Goal: Information Seeking & Learning: Learn about a topic

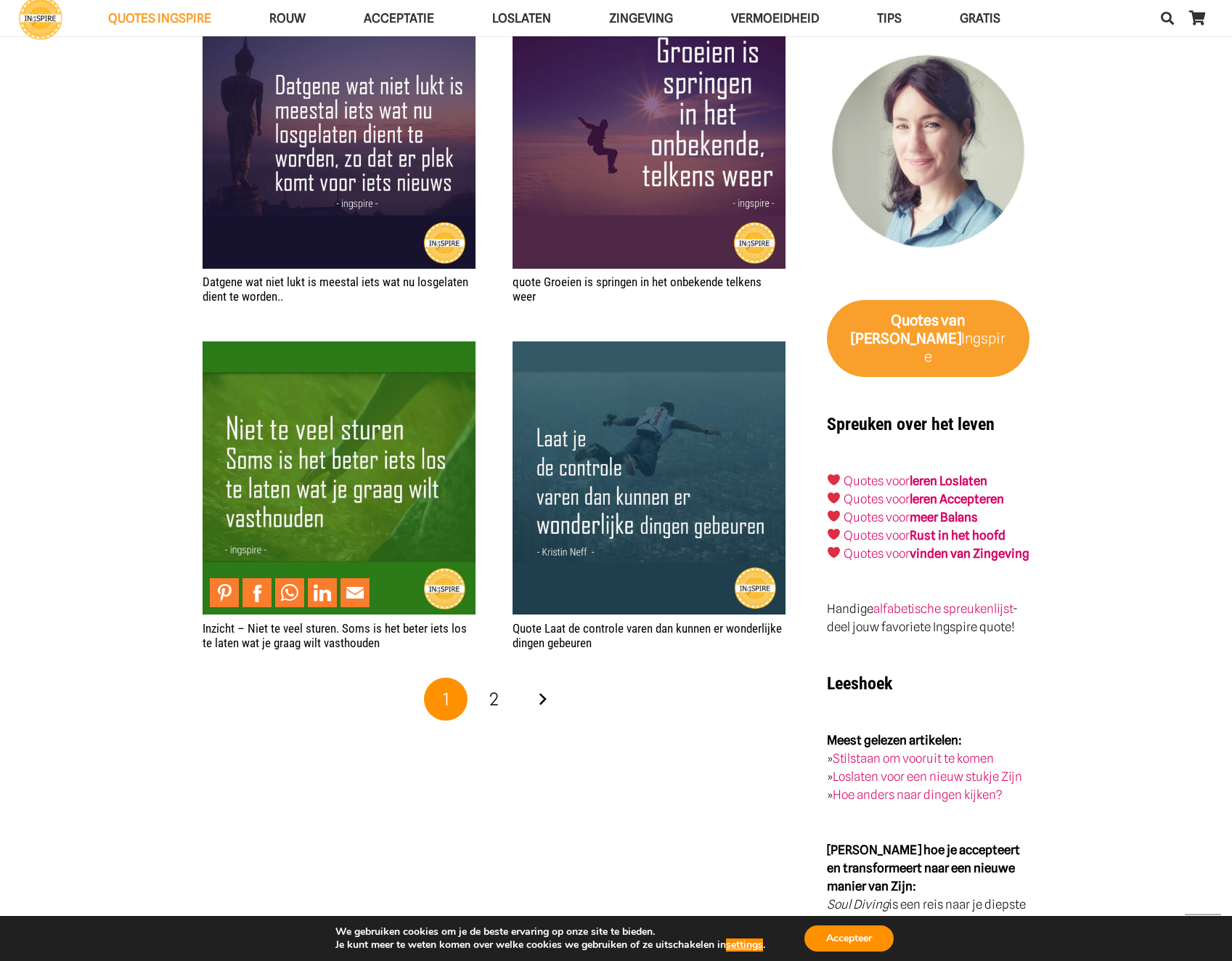
scroll to position [2033, 0]
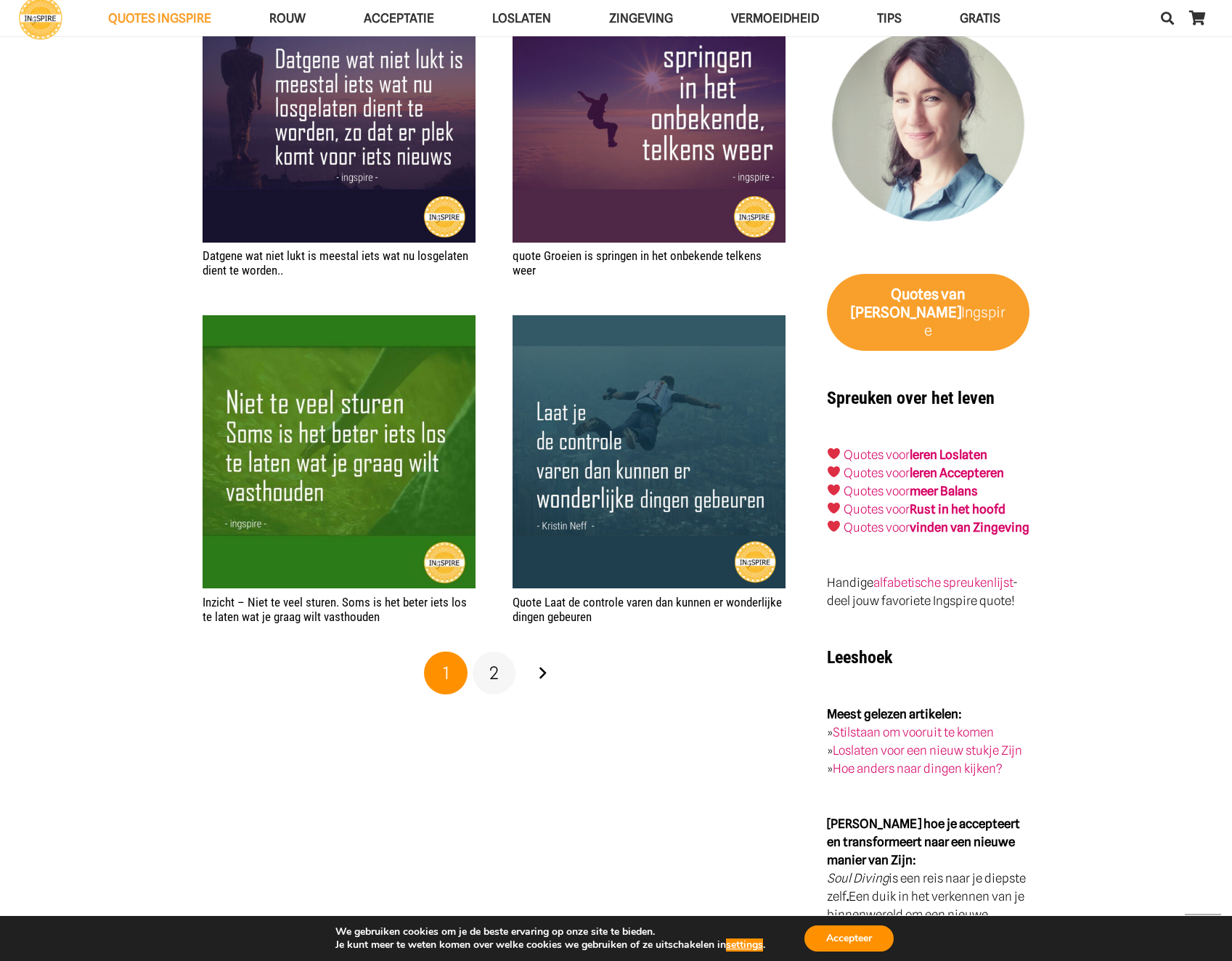
click at [493, 677] on span "2" at bounding box center [493, 673] width 10 height 21
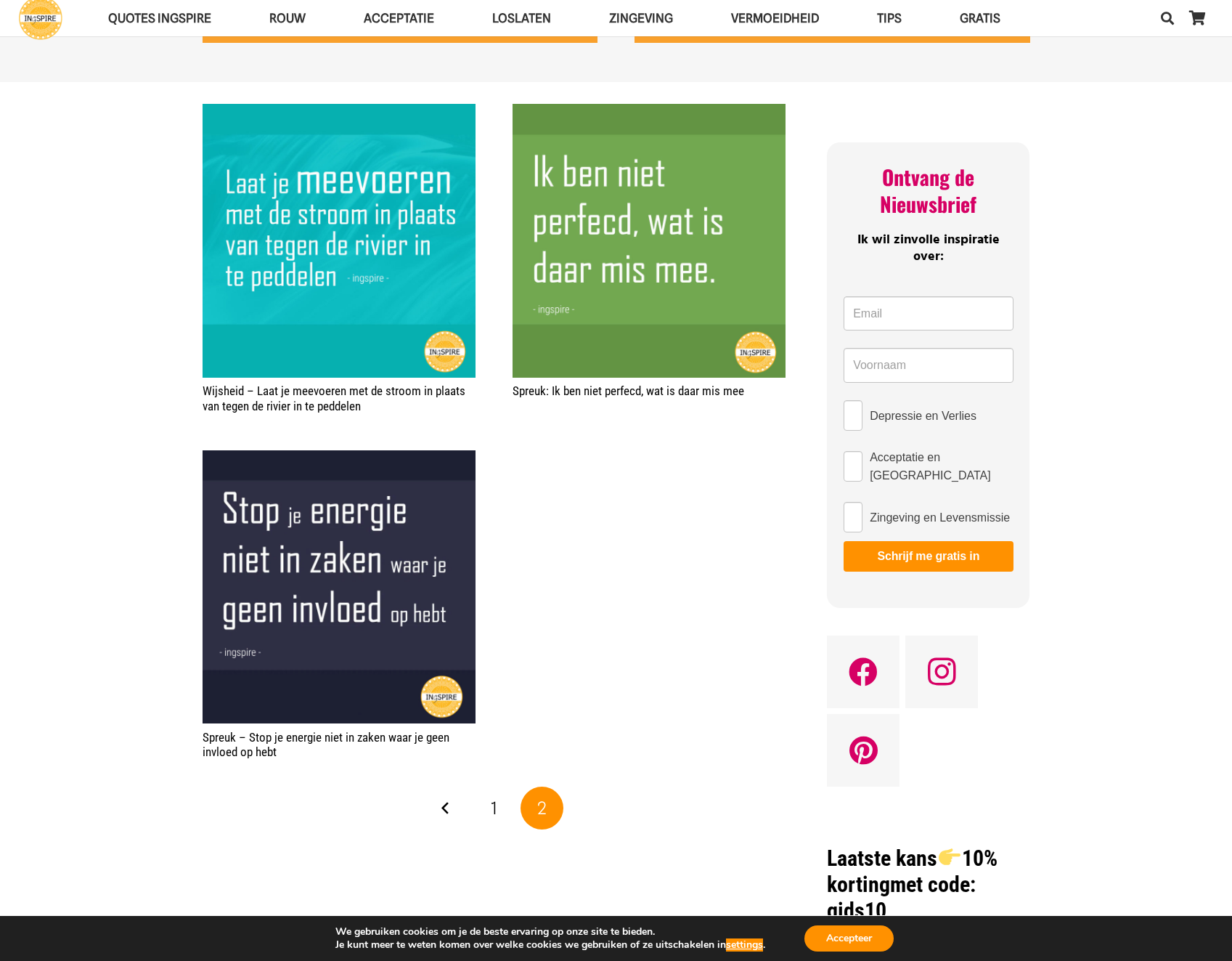
scroll to position [509, 0]
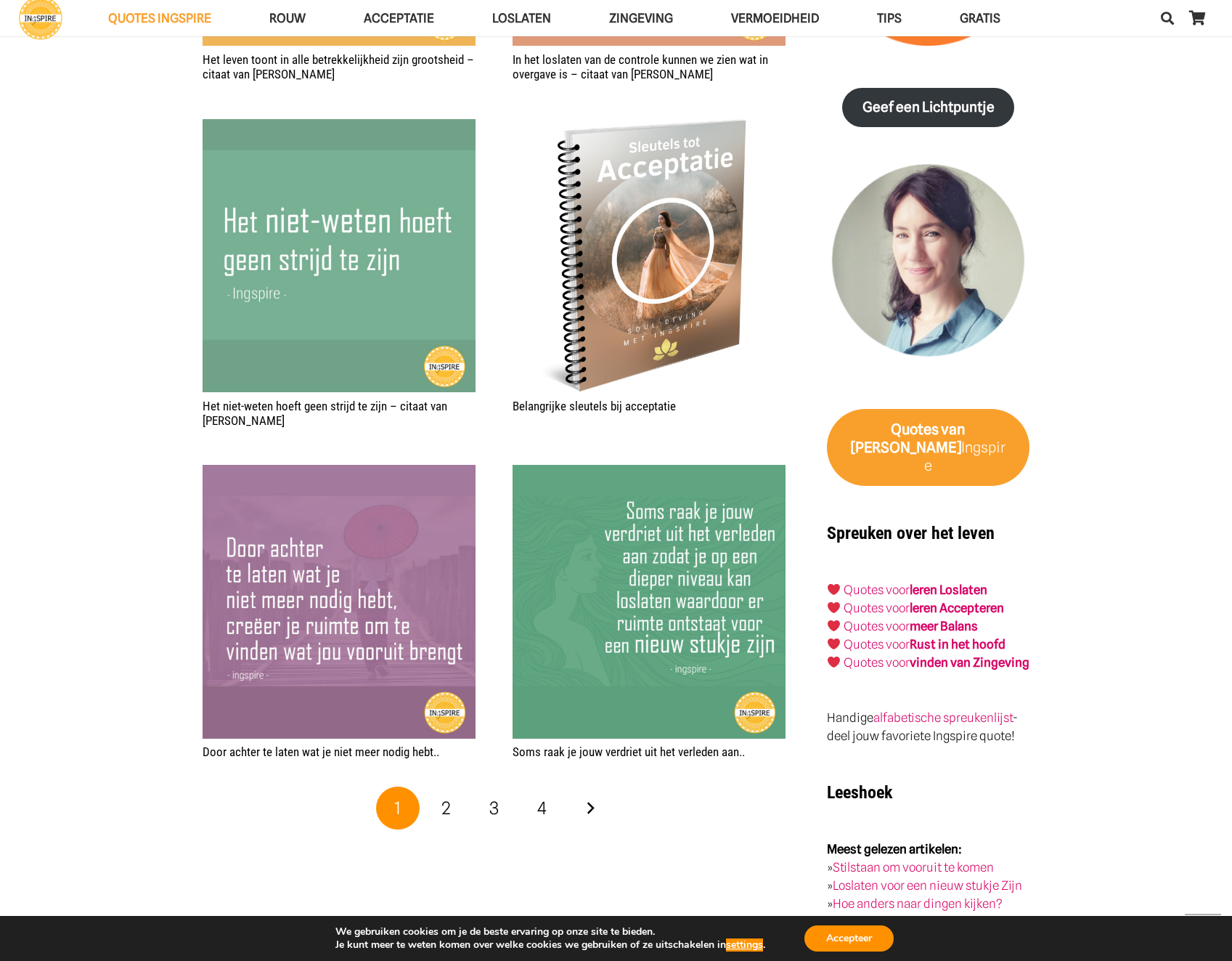
scroll to position [2033, 0]
click at [445, 810] on span "2" at bounding box center [446, 807] width 10 height 21
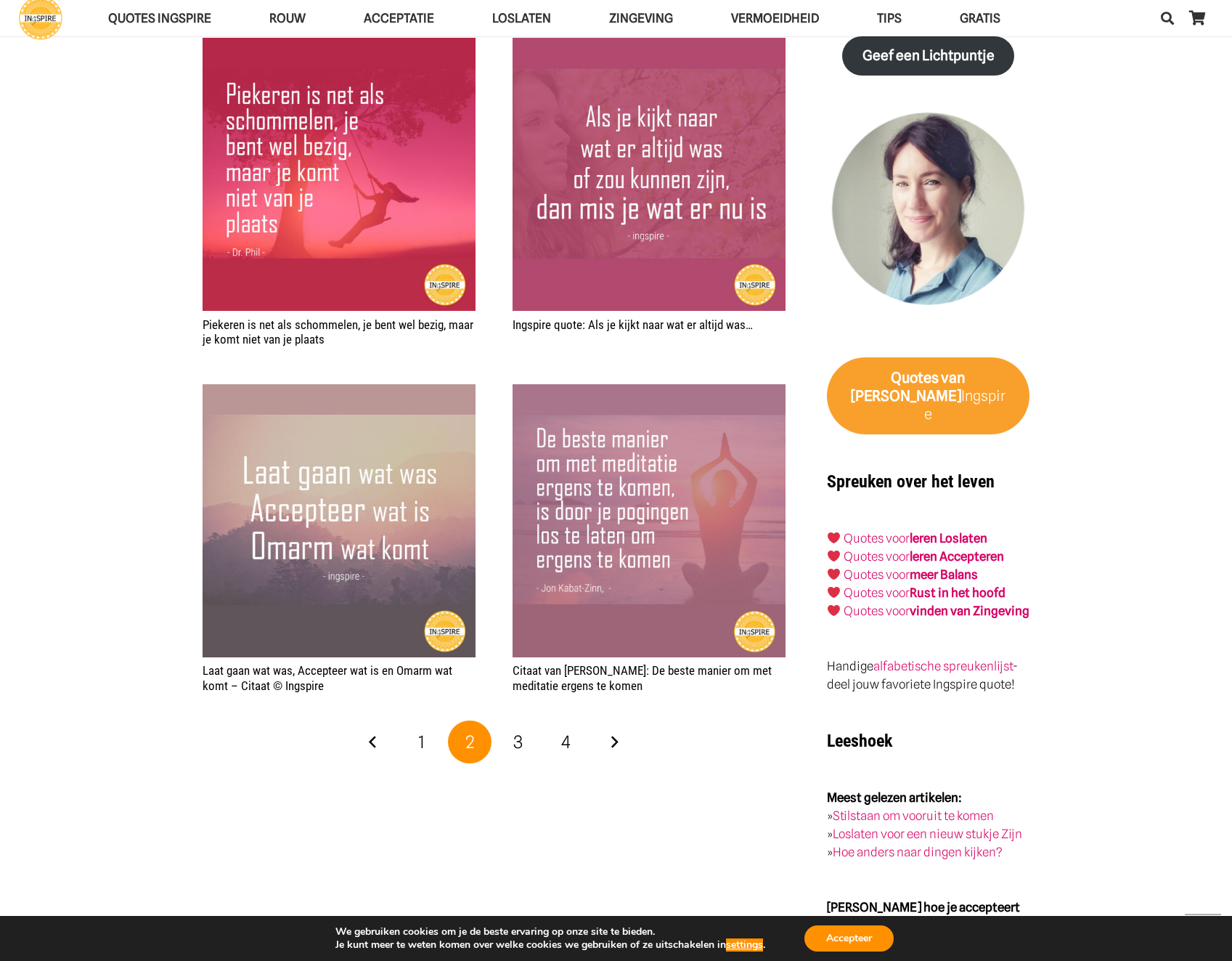
scroll to position [2105, 0]
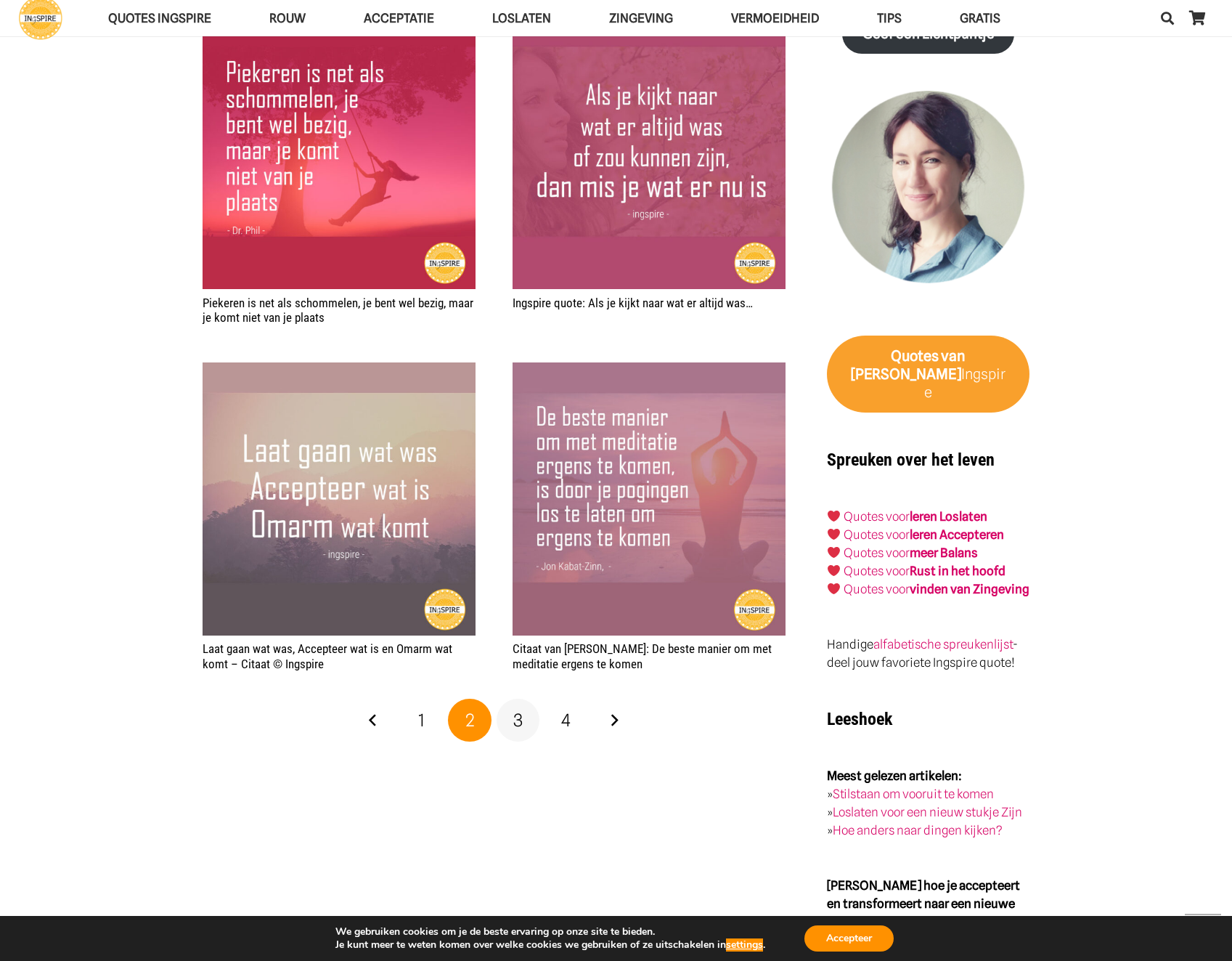
click at [516, 714] on span "3" at bounding box center [517, 720] width 10 height 21
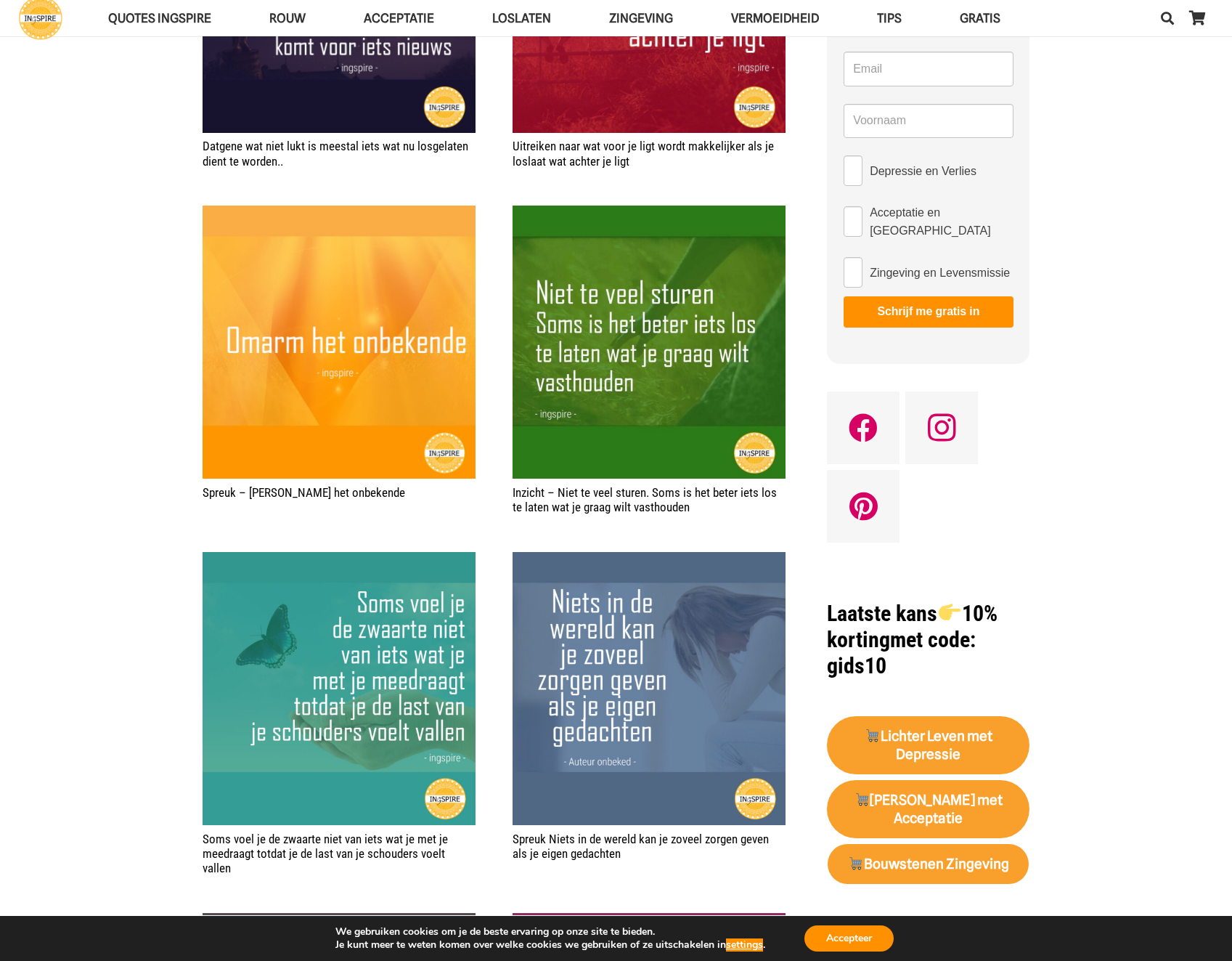
scroll to position [944, 0]
